Goal: Task Accomplishment & Management: Use online tool/utility

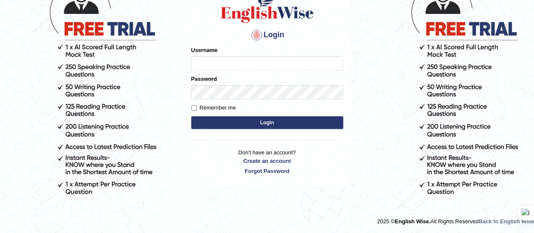
type input "Srinivasarao"
click at [259, 125] on button "Login" at bounding box center [267, 122] width 152 height 13
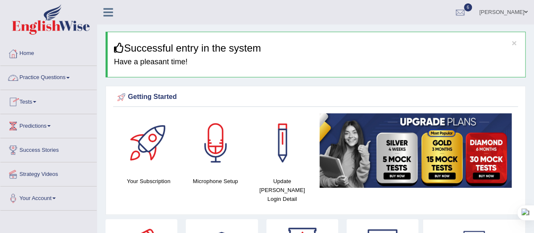
click at [69, 77] on span at bounding box center [67, 78] width 3 height 2
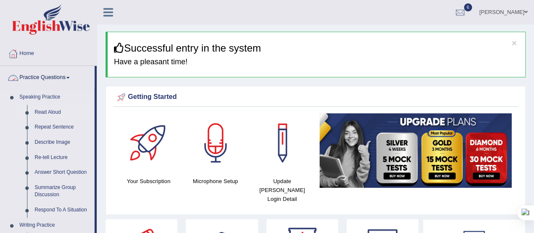
click at [55, 111] on link "Read Aloud" at bounding box center [63, 112] width 64 height 15
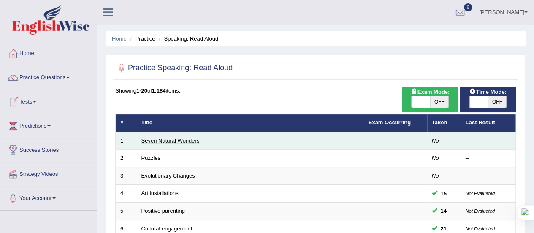
click at [156, 138] on link "Seven Natural Wonders" at bounding box center [170, 140] width 58 height 6
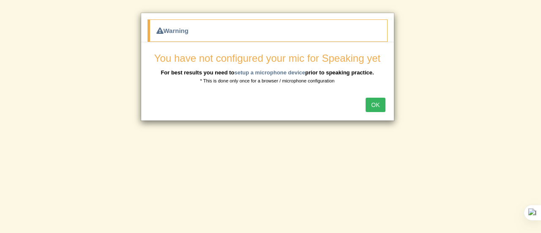
click at [377, 104] on button "OK" at bounding box center [374, 105] width 19 height 14
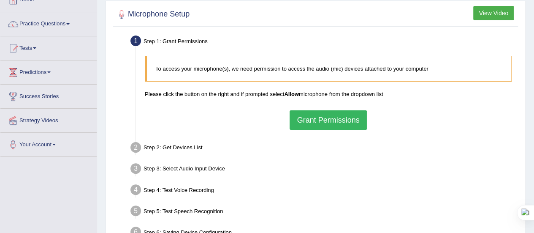
click at [322, 118] on button "Grant Permissions" at bounding box center [328, 119] width 77 height 19
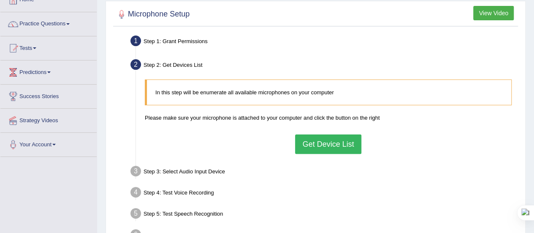
click at [327, 139] on button "Get Device List" at bounding box center [328, 143] width 66 height 19
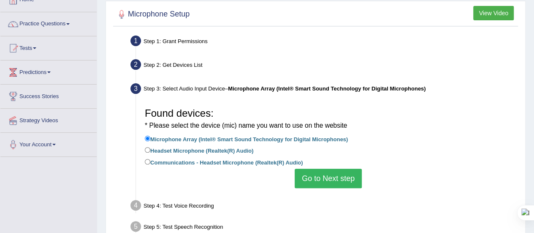
click at [316, 177] on button "Go to Next step" at bounding box center [328, 178] width 67 height 19
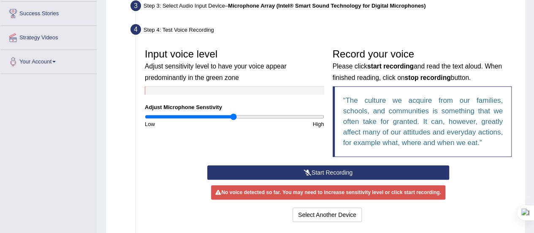
scroll to position [140, 0]
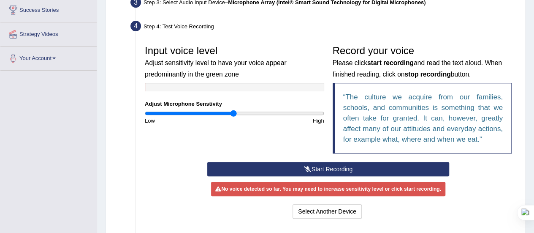
click at [341, 172] on button "Start Recording" at bounding box center [328, 169] width 242 height 14
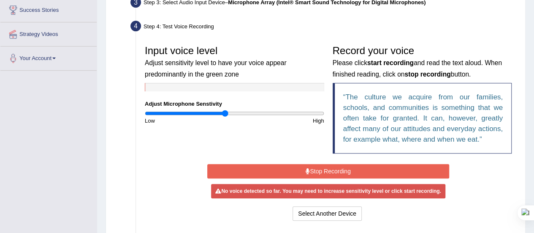
drag, startPoint x: 234, startPoint y: 110, endPoint x: 226, endPoint y: 112, distance: 8.5
click at [226, 112] on input "range" at bounding box center [235, 113] width 180 height 7
click at [279, 167] on button "Stop Recording" at bounding box center [328, 171] width 242 height 14
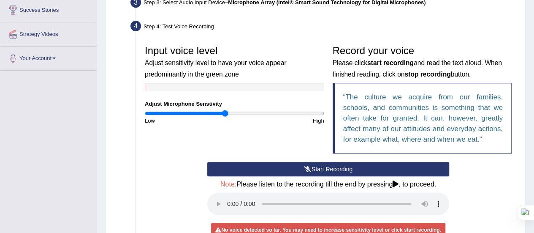
click at [279, 167] on button "Start Recording" at bounding box center [328, 169] width 242 height 14
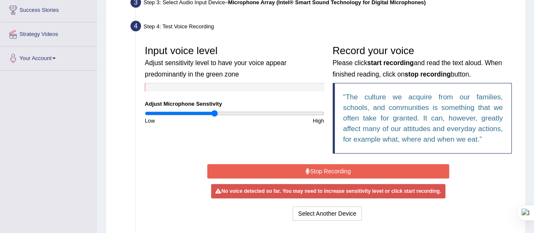
drag, startPoint x: 224, startPoint y: 113, endPoint x: 214, endPoint y: 112, distance: 10.2
click at [214, 112] on input "range" at bounding box center [235, 113] width 180 height 7
click at [307, 172] on icon at bounding box center [308, 171] width 4 height 6
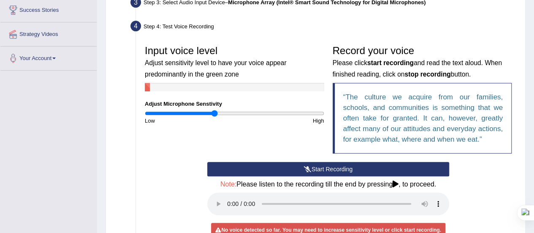
click at [307, 170] on icon at bounding box center [308, 169] width 8 height 6
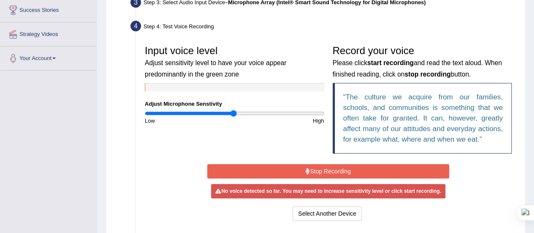
drag, startPoint x: 215, startPoint y: 114, endPoint x: 233, endPoint y: 121, distance: 18.8
type input "1"
click at [233, 117] on input "range" at bounding box center [235, 113] width 180 height 7
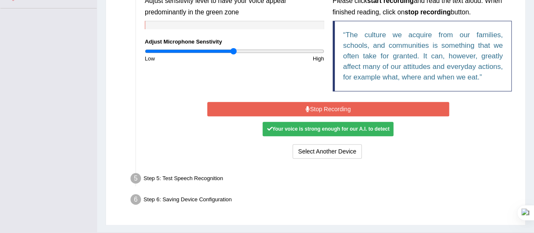
scroll to position [202, 0]
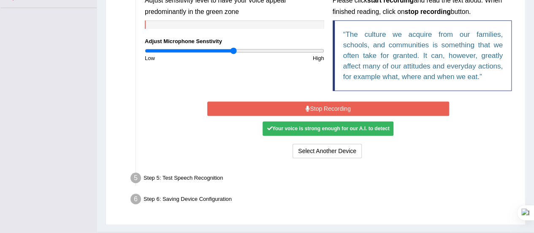
click at [359, 107] on button "Stop Recording" at bounding box center [328, 108] width 242 height 14
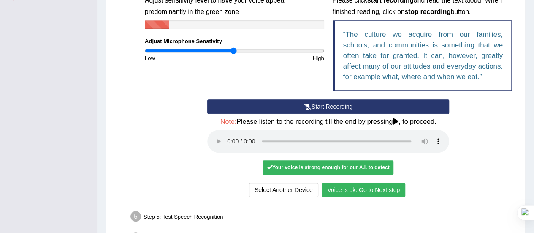
click at [333, 188] on button "Voice is ok. Go to Next step" at bounding box center [364, 189] width 84 height 14
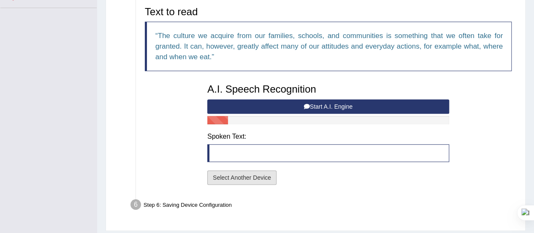
scroll to position [226, 0]
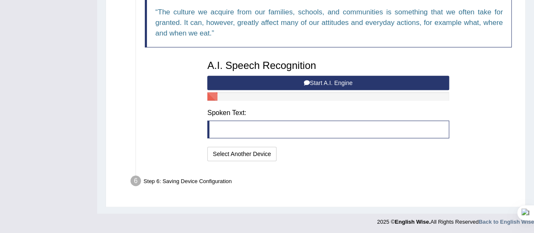
click at [249, 82] on button "Start A.I. Engine" at bounding box center [328, 83] width 242 height 14
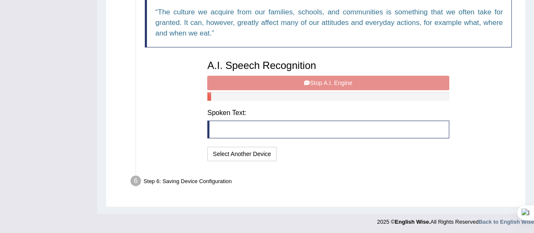
click at [249, 82] on div "A.I. Speech Recognition Start A.I. Engine Stop A.I. Engine Note: Please listen …" at bounding box center [328, 109] width 250 height 107
click at [288, 76] on div "A.I. Speech Recognition Start A.I. Engine Stop A.I. Engine Note: Please listen …" at bounding box center [328, 109] width 250 height 107
click at [289, 79] on div "A.I. Speech Recognition Start A.I. Engine Stop A.I. Engine Note: Please listen …" at bounding box center [328, 109] width 250 height 107
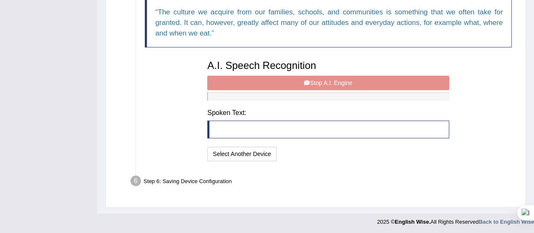
click at [289, 79] on div "A.I. Speech Recognition Start A.I. Engine Stop A.I. Engine Note: Please listen …" at bounding box center [328, 109] width 250 height 107
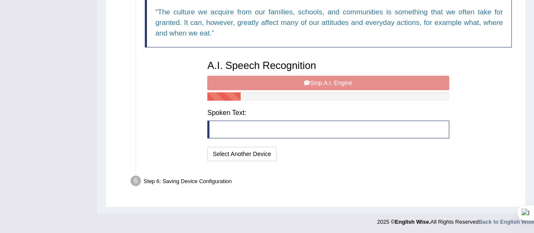
click at [289, 79] on div "A.I. Speech Recognition Start A.I. Engine Stop A.I. Engine Note: Please listen …" at bounding box center [328, 109] width 250 height 107
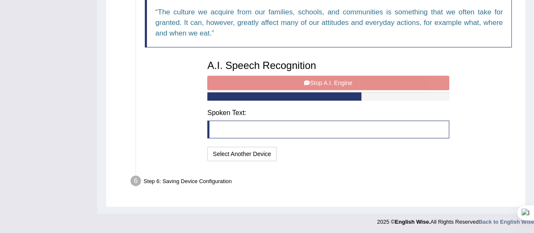
click at [289, 79] on div "A.I. Speech Recognition Start A.I. Engine Stop A.I. Engine Note: Please listen …" at bounding box center [328, 109] width 250 height 107
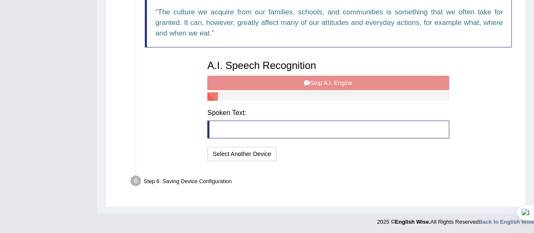
click at [289, 79] on div "A.I. Speech Recognition Start A.I. Engine Stop A.I. Engine Note: Please listen …" at bounding box center [328, 109] width 250 height 107
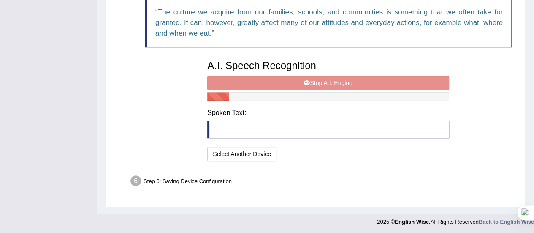
click at [289, 79] on div "A.I. Speech Recognition Start A.I. Engine Stop A.I. Engine Note: Please listen …" at bounding box center [328, 109] width 250 height 107
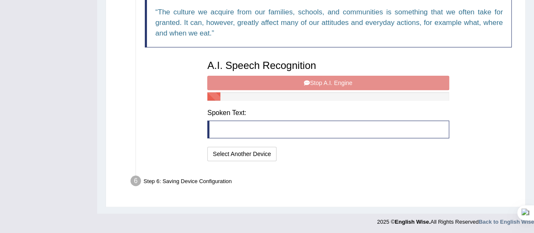
click at [289, 79] on div "A.I. Speech Recognition Start A.I. Engine Stop A.I. Engine Note: Please listen …" at bounding box center [328, 109] width 250 height 107
click at [288, 82] on div "A.I. Speech Recognition Start A.I. Engine Stop A.I. Engine Note: Please listen …" at bounding box center [328, 109] width 250 height 107
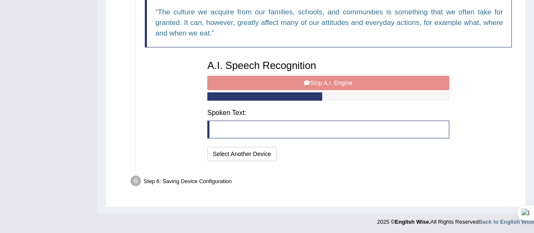
click at [290, 79] on div "A.I. Speech Recognition Start A.I. Engine Stop A.I. Engine Note: Please listen …" at bounding box center [328, 109] width 250 height 107
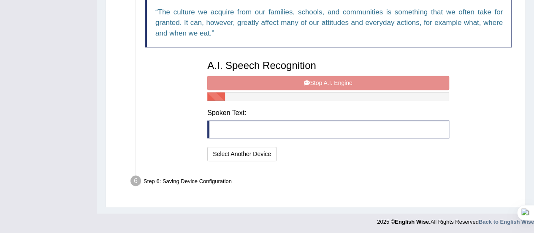
click at [291, 76] on div "A.I. Speech Recognition Start A.I. Engine Stop A.I. Engine Note: Please listen …" at bounding box center [328, 109] width 250 height 107
drag, startPoint x: 291, startPoint y: 76, endPoint x: 199, endPoint y: 103, distance: 96.5
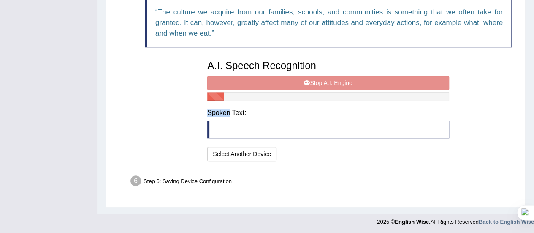
click at [199, 103] on div "Text to read The culture we acquire from our families, schools, and communities…" at bounding box center [328, 70] width 375 height 185
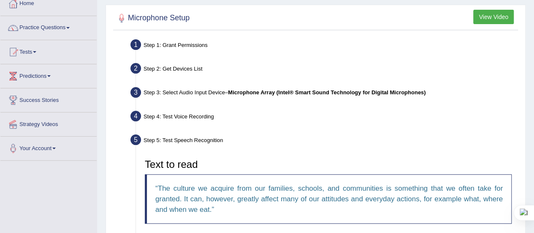
scroll to position [0, 0]
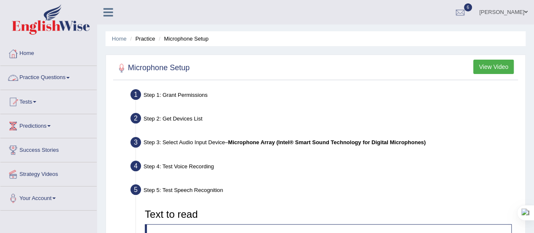
click at [70, 77] on span at bounding box center [67, 78] width 3 height 2
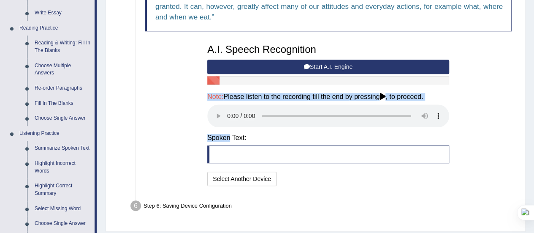
scroll to position [239, 0]
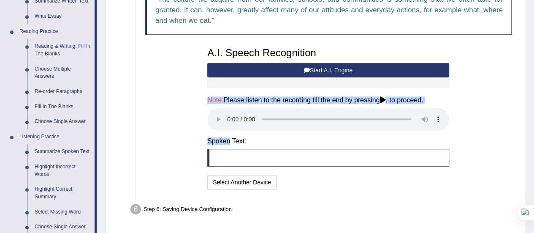
click at [185, 135] on div "Text to read The culture we acquire from our families, schools, and communities…" at bounding box center [328, 79] width 375 height 226
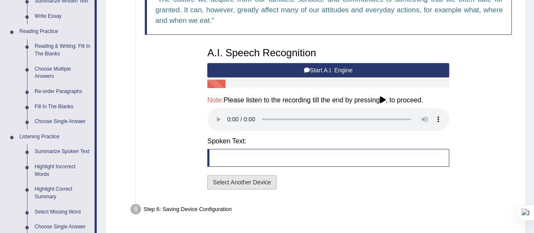
click at [242, 179] on button "Select Another Device" at bounding box center [241, 182] width 69 height 14
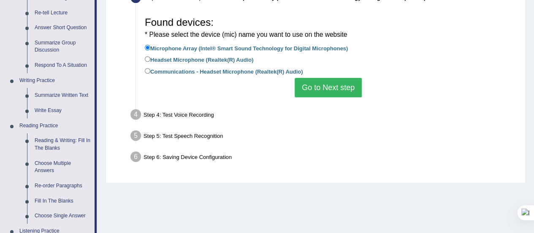
scroll to position [144, 0]
click at [280, 67] on label "Communications - Headset Microphone (Realtek(R) Audio)" at bounding box center [224, 71] width 158 height 9
click at [150, 68] on input "Communications - Headset Microphone (Realtek(R) Audio)" at bounding box center [147, 70] width 5 height 5
radio input "true"
click at [308, 84] on button "Go to Next step" at bounding box center [328, 87] width 67 height 19
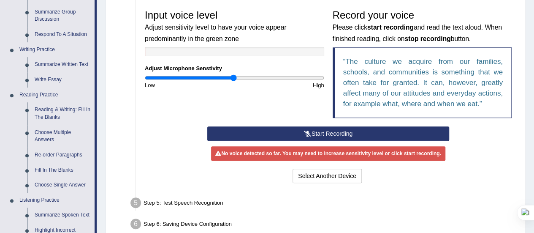
scroll to position [176, 0]
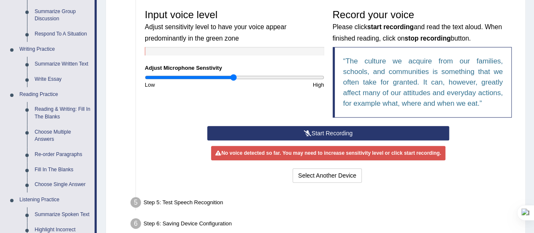
click at [306, 135] on icon at bounding box center [308, 133] width 8 height 6
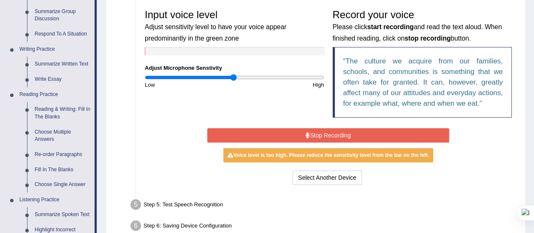
click at [306, 135] on icon at bounding box center [308, 135] width 4 height 6
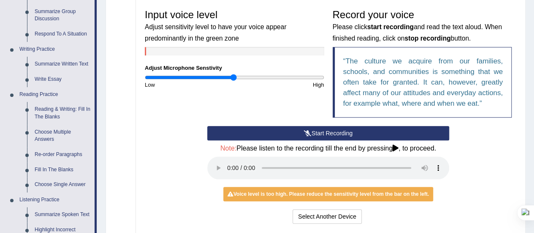
click at [308, 127] on button "Start Recording" at bounding box center [328, 133] width 242 height 14
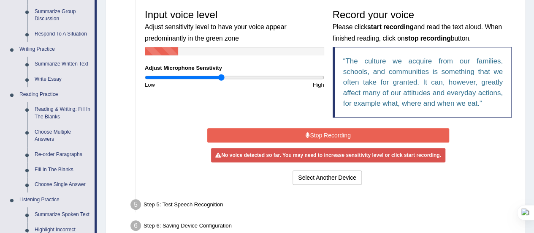
drag, startPoint x: 231, startPoint y: 77, endPoint x: 222, endPoint y: 76, distance: 9.8
type input "0.86"
click at [222, 76] on input "range" at bounding box center [235, 77] width 180 height 7
click at [301, 139] on button "Stop Recording" at bounding box center [328, 135] width 242 height 14
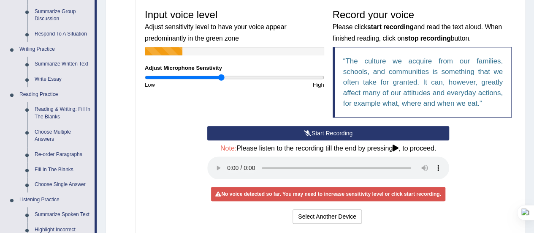
click at [300, 133] on button "Start Recording" at bounding box center [328, 133] width 242 height 14
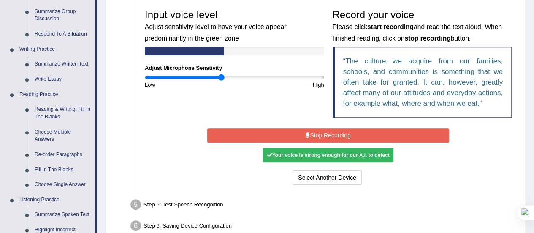
click at [300, 133] on button "Stop Recording" at bounding box center [328, 135] width 242 height 14
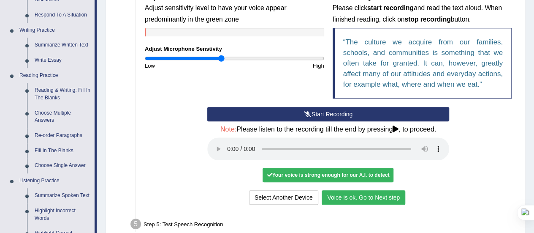
scroll to position [196, 0]
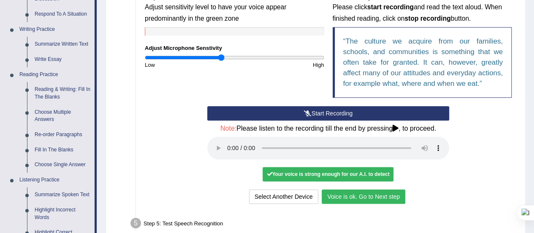
click at [354, 192] on button "Voice is ok. Go to Next step" at bounding box center [364, 196] width 84 height 14
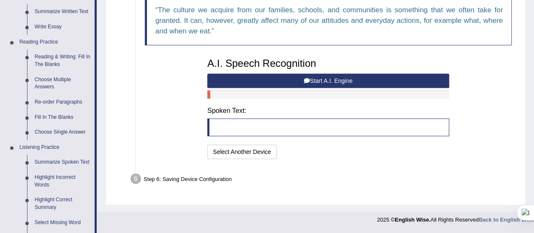
scroll to position [229, 0]
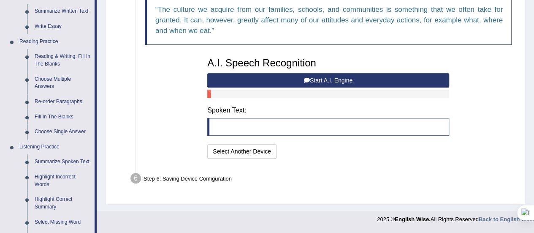
click at [330, 77] on button "Start A.I. Engine" at bounding box center [328, 80] width 242 height 14
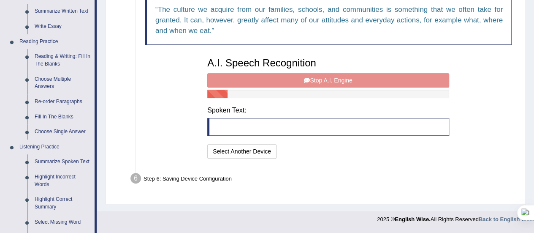
click at [330, 77] on div "A.I. Speech Recognition Start A.I. Engine Stop A.I. Engine Note: Please listen …" at bounding box center [328, 106] width 250 height 107
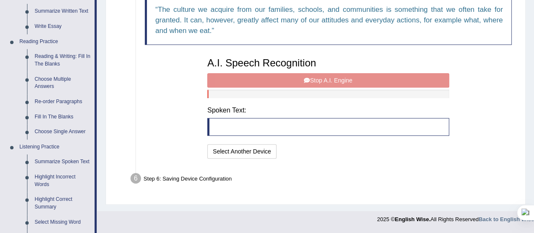
click at [330, 77] on div "A.I. Speech Recognition Start A.I. Engine Stop A.I. Engine Note: Please listen …" at bounding box center [328, 106] width 250 height 107
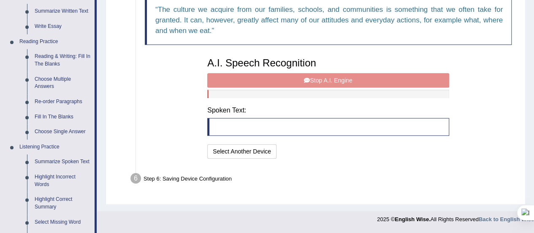
click at [330, 77] on div "A.I. Speech Recognition Start A.I. Engine Stop A.I. Engine Note: Please listen …" at bounding box center [328, 106] width 250 height 107
click at [306, 81] on div "A.I. Speech Recognition Start A.I. Engine Stop A.I. Engine Note: Please listen …" at bounding box center [328, 106] width 250 height 107
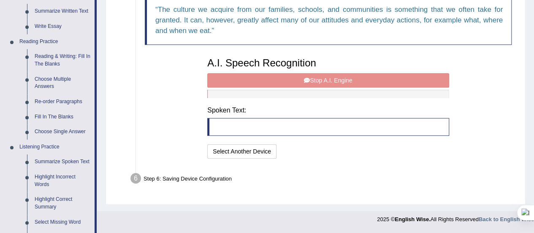
click at [306, 81] on div "A.I. Speech Recognition Start A.I. Engine Stop A.I. Engine Note: Please listen …" at bounding box center [328, 106] width 250 height 107
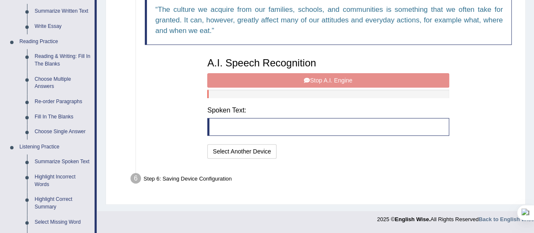
click at [306, 81] on div "A.I. Speech Recognition Start A.I. Engine Stop A.I. Engine Note: Please listen …" at bounding box center [328, 106] width 250 height 107
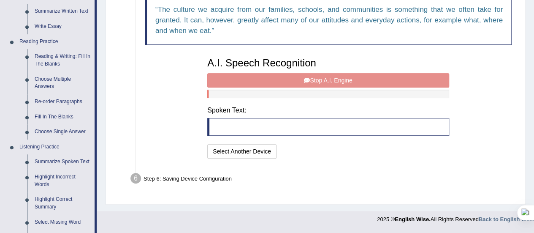
click at [306, 81] on div "A.I. Speech Recognition Start A.I. Engine Stop A.I. Engine Note: Please listen …" at bounding box center [328, 106] width 250 height 107
click at [305, 84] on div "A.I. Speech Recognition Start A.I. Engine Stop A.I. Engine Note: Please listen …" at bounding box center [328, 106] width 250 height 107
click at [312, 85] on div "A.I. Speech Recognition Start A.I. Engine Stop A.I. Engine Note: Please listen …" at bounding box center [328, 106] width 250 height 107
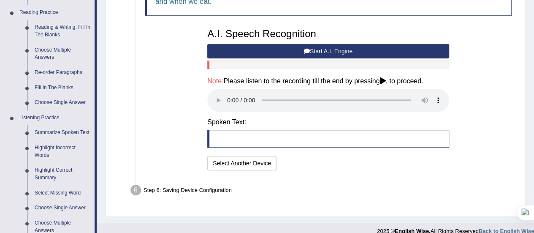
scroll to position [261, 0]
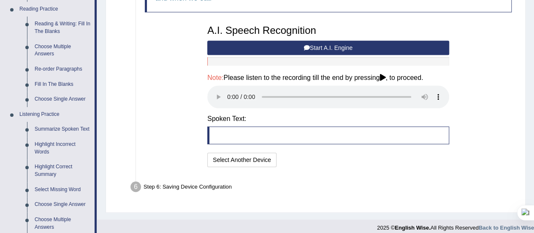
click at [219, 133] on blockquote at bounding box center [328, 135] width 242 height 18
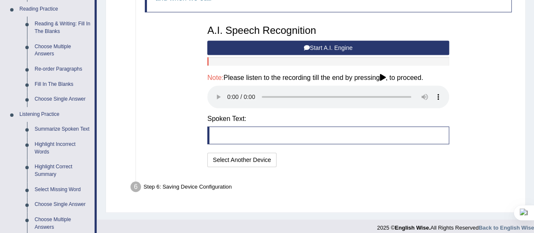
click at [219, 133] on blockquote at bounding box center [328, 135] width 242 height 18
click at [238, 158] on button "Select Another Device" at bounding box center [241, 159] width 69 height 14
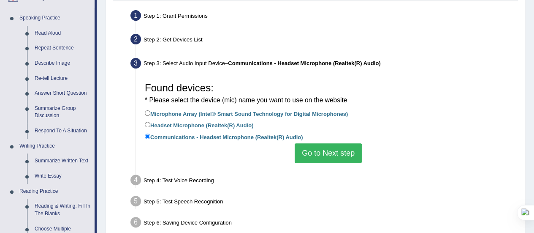
scroll to position [79, 0]
click at [227, 125] on label "Headset Microphone (Realtek(R) Audio)" at bounding box center [199, 124] width 109 height 9
click at [150, 125] on input "Headset Microphone (Realtek(R) Audio)" at bounding box center [147, 124] width 5 height 5
radio input "true"
click at [310, 156] on button "Go to Next step" at bounding box center [328, 153] width 67 height 19
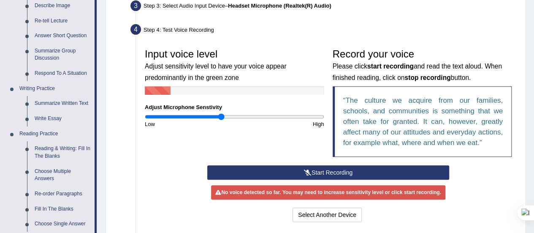
scroll to position [137, 0]
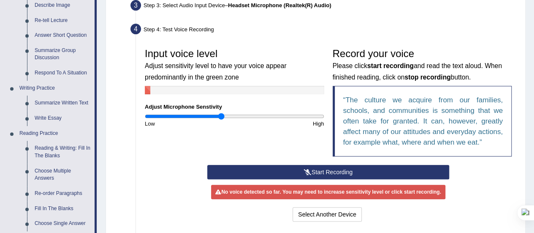
click at [218, 171] on button "Start Recording" at bounding box center [328, 172] width 242 height 14
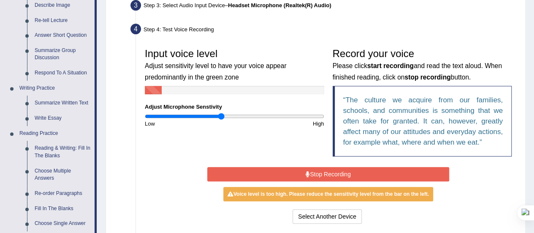
click at [218, 171] on button "Stop Recording" at bounding box center [328, 174] width 242 height 14
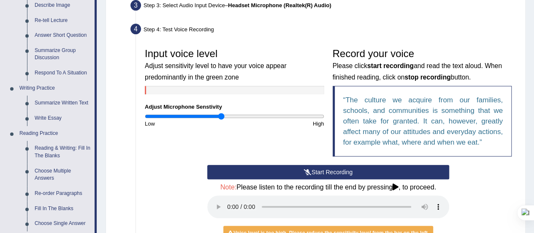
click at [218, 171] on button "Start Recording" at bounding box center [328, 172] width 242 height 14
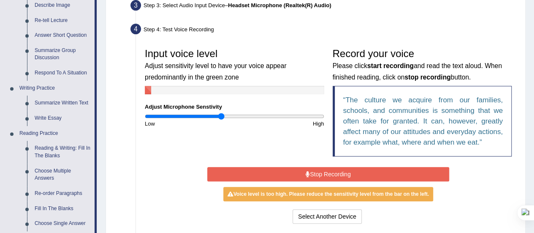
click at [218, 171] on button "Stop Recording" at bounding box center [328, 174] width 242 height 14
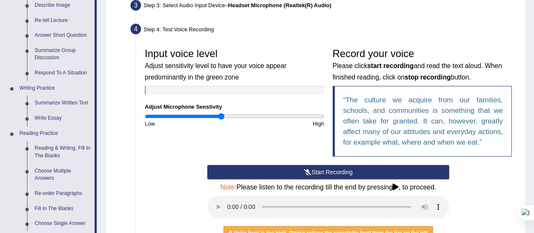
click at [218, 171] on button "Start Recording" at bounding box center [328, 172] width 242 height 14
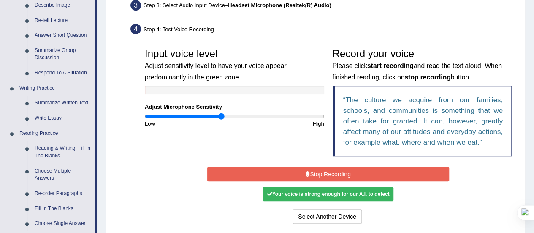
click at [238, 170] on button "Stop Recording" at bounding box center [328, 174] width 242 height 14
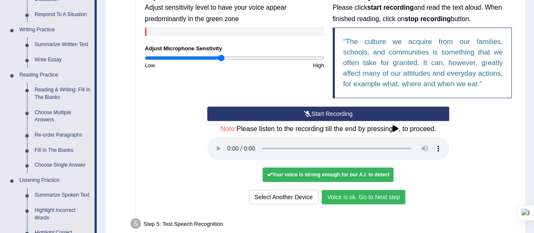
scroll to position [196, 0]
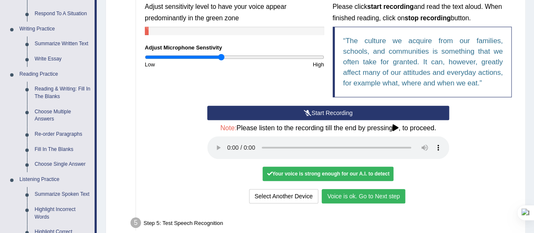
click at [342, 191] on button "Voice is ok. Go to Next step" at bounding box center [364, 196] width 84 height 14
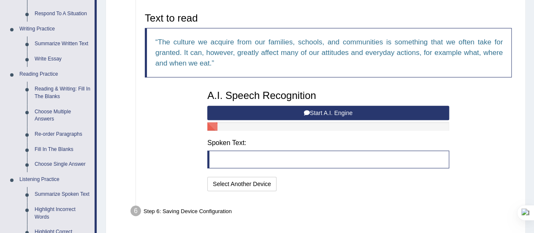
click at [323, 111] on button "Start A.I. Engine" at bounding box center [328, 113] width 242 height 14
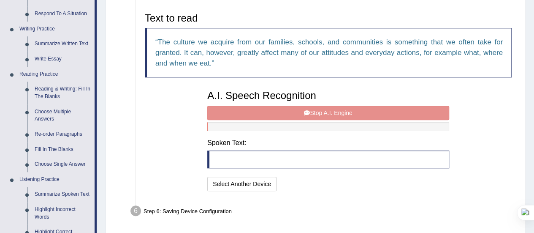
click at [311, 108] on div "A.I. Speech Recognition Start A.I. Engine Stop A.I. Engine Note: Please listen …" at bounding box center [328, 139] width 250 height 107
click at [311, 109] on div "A.I. Speech Recognition Start A.I. Engine Stop A.I. Engine Note: Please listen …" at bounding box center [328, 139] width 250 height 107
click at [250, 180] on button "Select Another Device" at bounding box center [241, 184] width 69 height 14
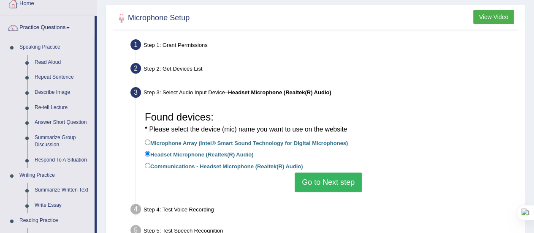
scroll to position [51, 0]
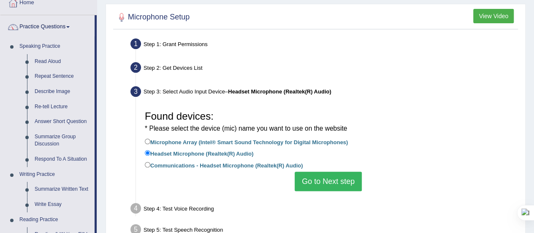
click at [279, 144] on label "Microphone Array (Intel® Smart Sound Technology for Digital Microphones)" at bounding box center [246, 141] width 203 height 9
click at [150, 144] on input "Microphone Array (Intel® Smart Sound Technology for Digital Microphones)" at bounding box center [147, 141] width 5 height 5
radio input "true"
click at [318, 178] on button "Go to Next step" at bounding box center [328, 180] width 67 height 19
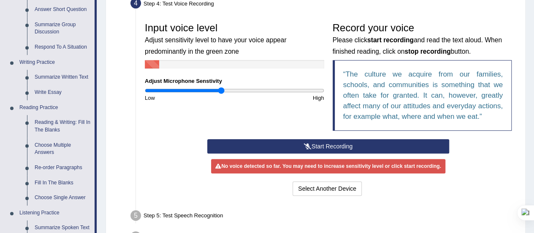
scroll to position [177, 0]
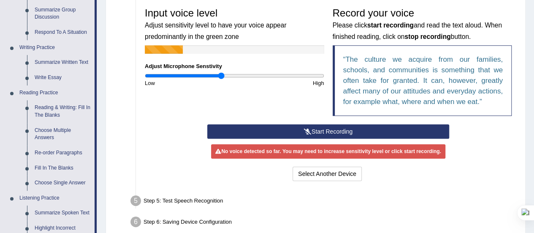
click at [326, 131] on button "Start Recording" at bounding box center [328, 131] width 242 height 14
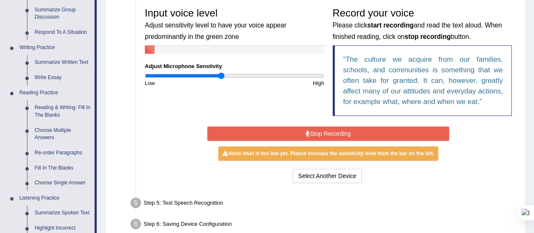
click at [305, 136] on button "Stop Recording" at bounding box center [328, 133] width 242 height 14
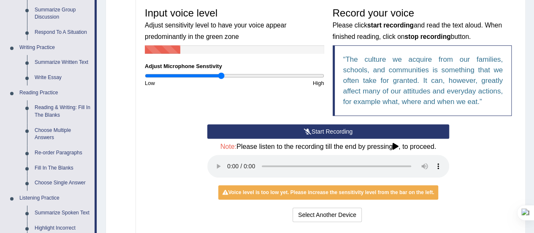
click at [315, 133] on button "Start Recording" at bounding box center [328, 131] width 242 height 14
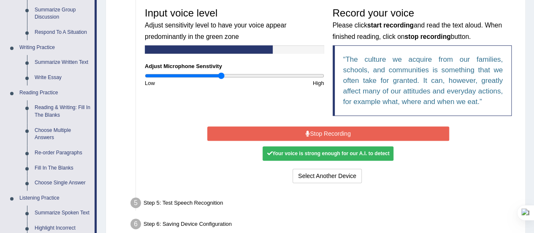
click at [323, 131] on button "Stop Recording" at bounding box center [328, 133] width 242 height 14
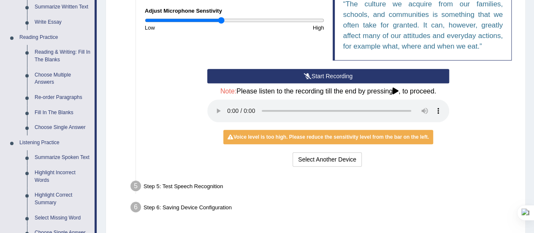
scroll to position [233, 0]
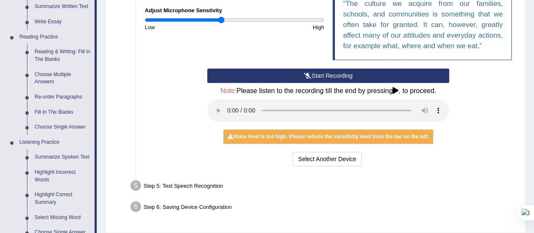
click at [329, 75] on button "Start Recording" at bounding box center [328, 75] width 242 height 14
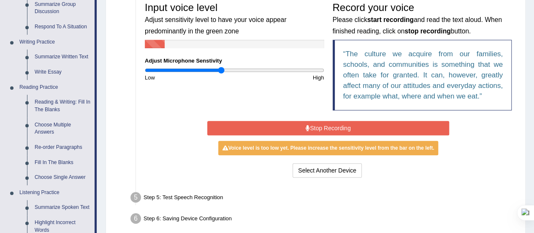
scroll to position [182, 0]
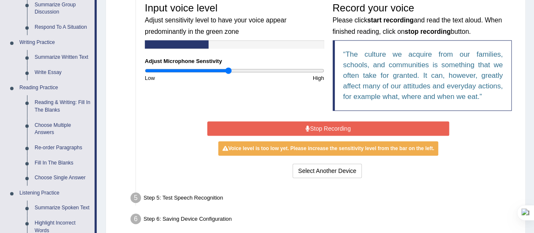
drag, startPoint x: 223, startPoint y: 69, endPoint x: 228, endPoint y: 69, distance: 5.5
type input "0.94"
click at [228, 69] on input "range" at bounding box center [235, 70] width 180 height 7
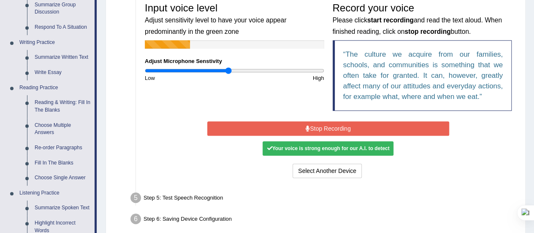
click at [275, 127] on button "Stop Recording" at bounding box center [328, 128] width 242 height 14
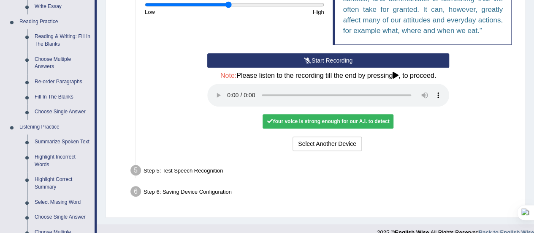
scroll to position [252, 0]
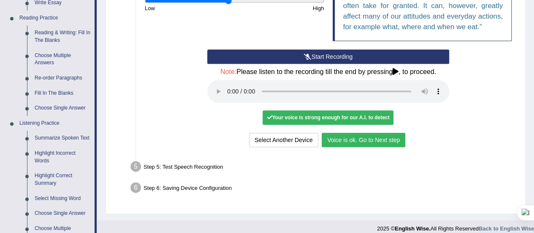
click at [333, 138] on button "Voice is ok. Go to Next step" at bounding box center [364, 140] width 84 height 14
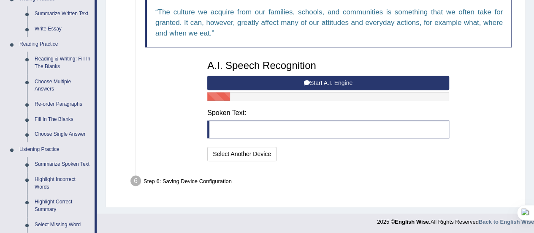
scroll to position [224, 0]
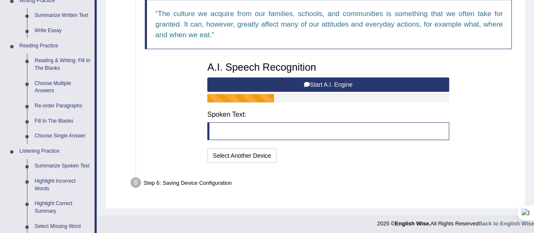
click at [333, 83] on button "Start A.I. Engine" at bounding box center [328, 84] width 242 height 14
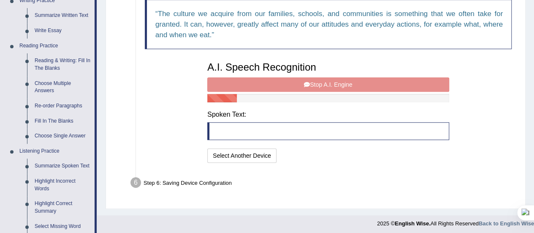
click at [333, 83] on div "A.I. Speech Recognition Start A.I. Engine Stop A.I. Engine Note: Please listen …" at bounding box center [328, 110] width 250 height 107
